Goal: Information Seeking & Learning: Check status

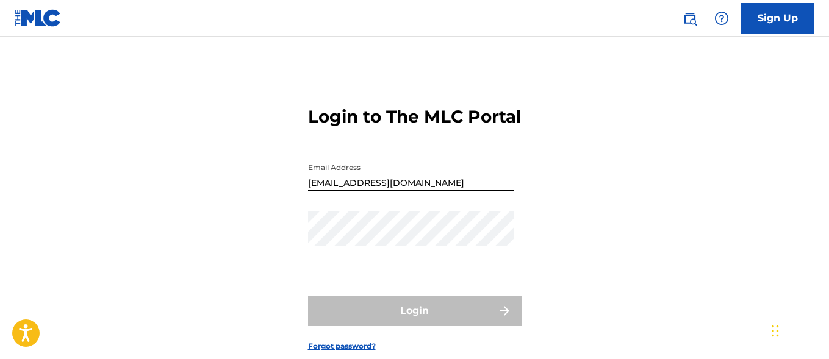
type input "[EMAIL_ADDRESS][DOMAIN_NAME]"
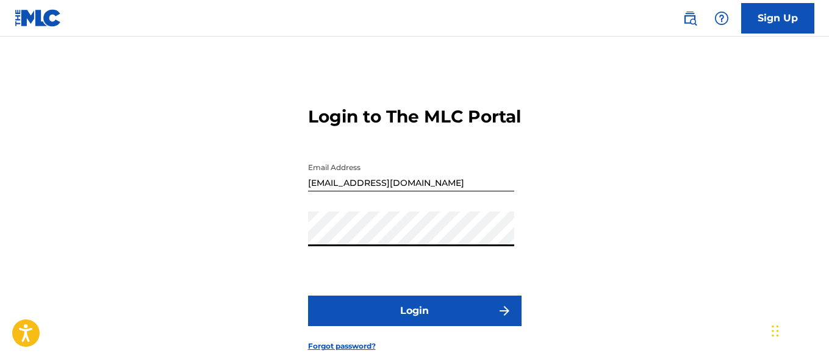
click at [414, 326] on button "Login" at bounding box center [415, 311] width 214 height 31
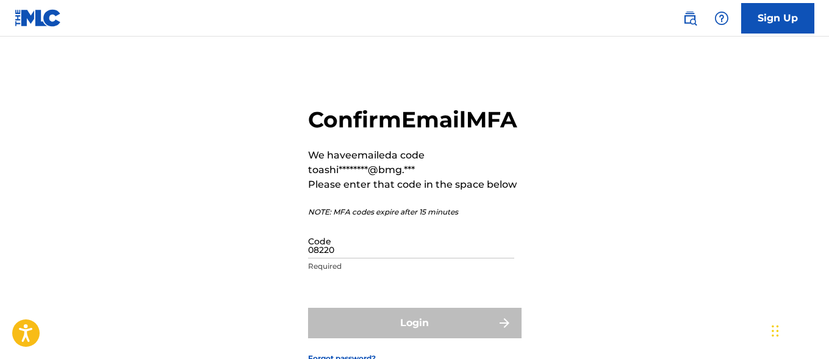
type input "082208"
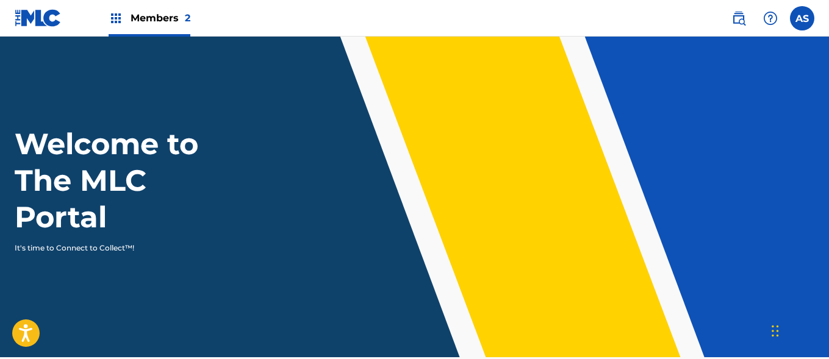
click at [116, 18] on img at bounding box center [116, 18] width 15 height 15
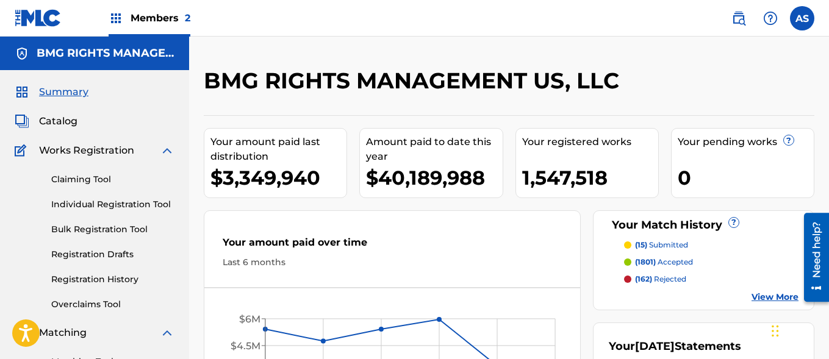
scroll to position [265, 0]
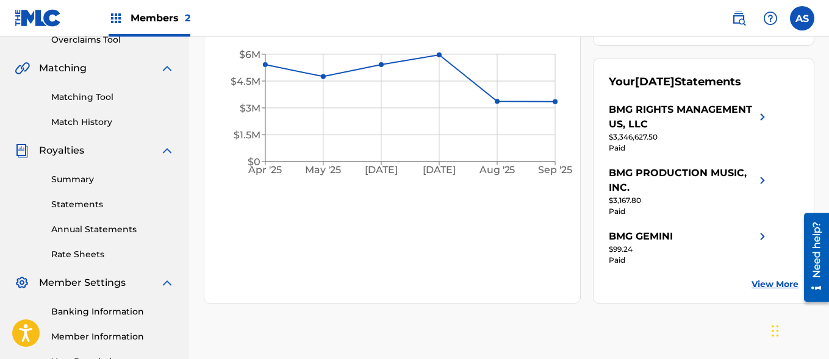
click at [113, 179] on link "Summary" at bounding box center [112, 179] width 123 height 13
